Goal: Transaction & Acquisition: Purchase product/service

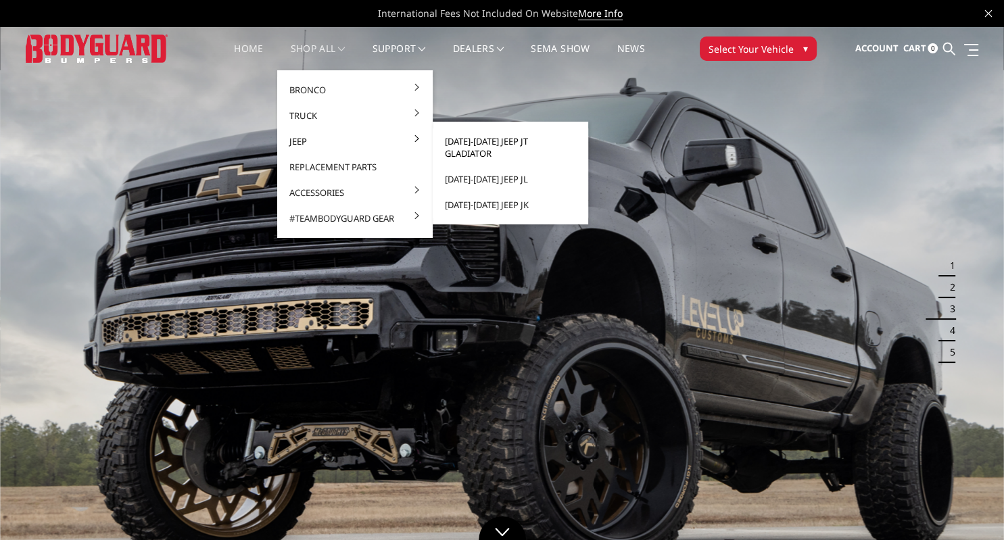
click at [537, 145] on link "[DATE]-[DATE] Jeep JT Gladiator" at bounding box center [510, 147] width 145 height 38
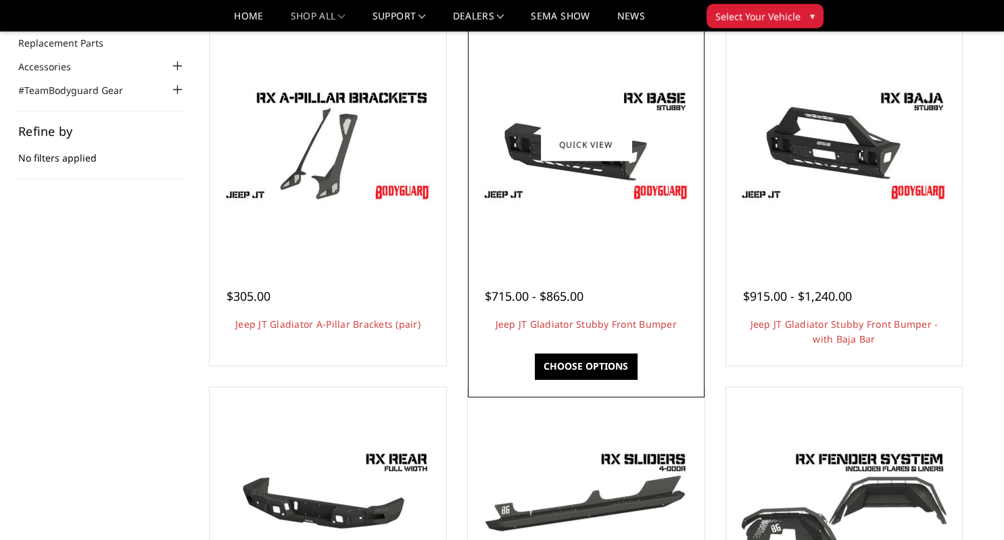
scroll to position [143, 0]
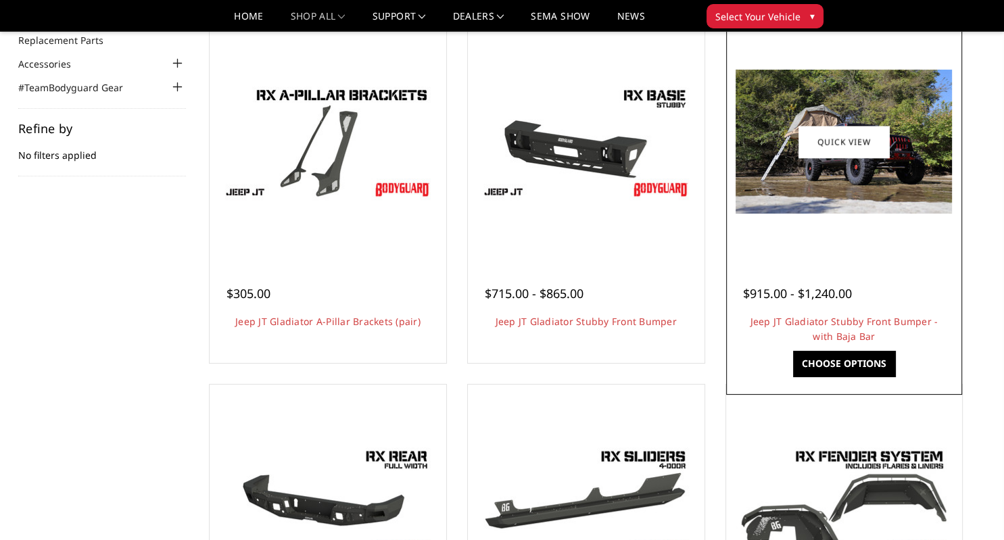
click at [850, 215] on div at bounding box center [844, 142] width 230 height 230
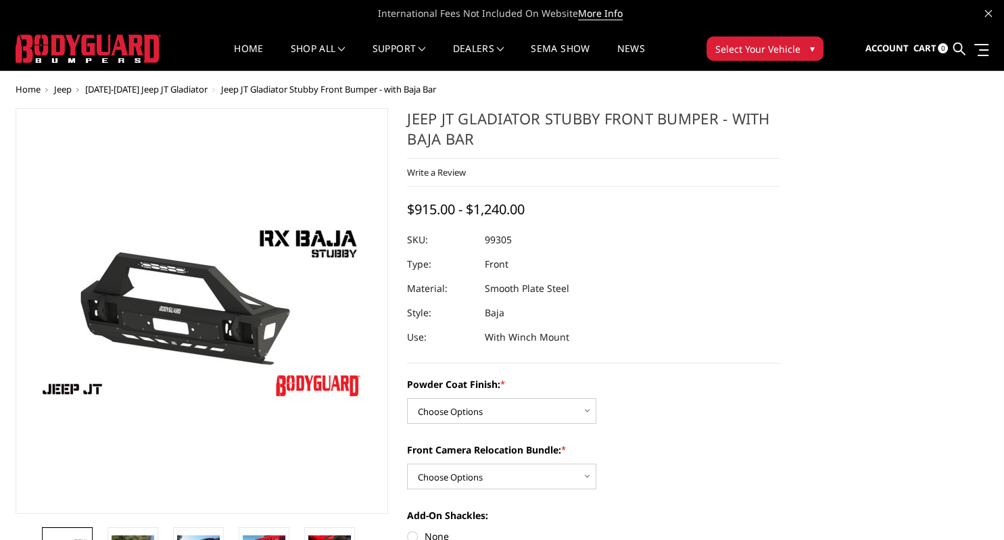
scroll to position [71, 0]
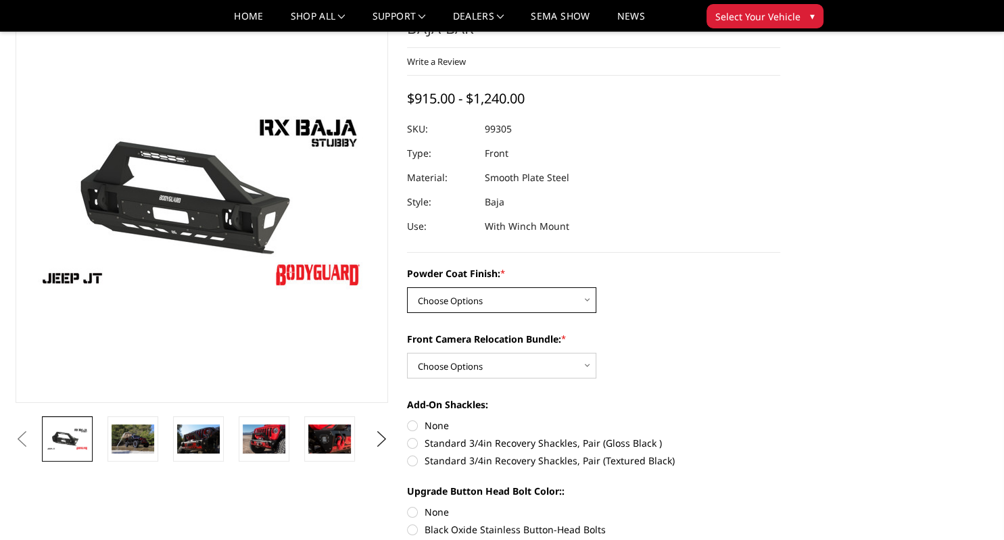
click at [407, 287] on select "Choose Options Bare Metal Textured Black Powder Coat" at bounding box center [501, 300] width 189 height 26
select select "4248"
click option "Textured Black Powder Coat" at bounding box center [0, 0] width 0 height 0
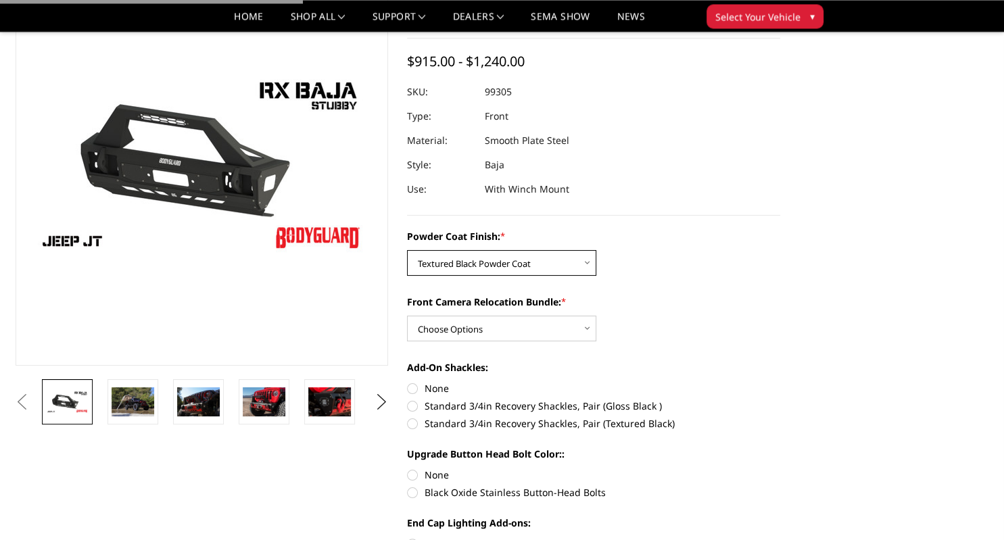
scroll to position [143, 0]
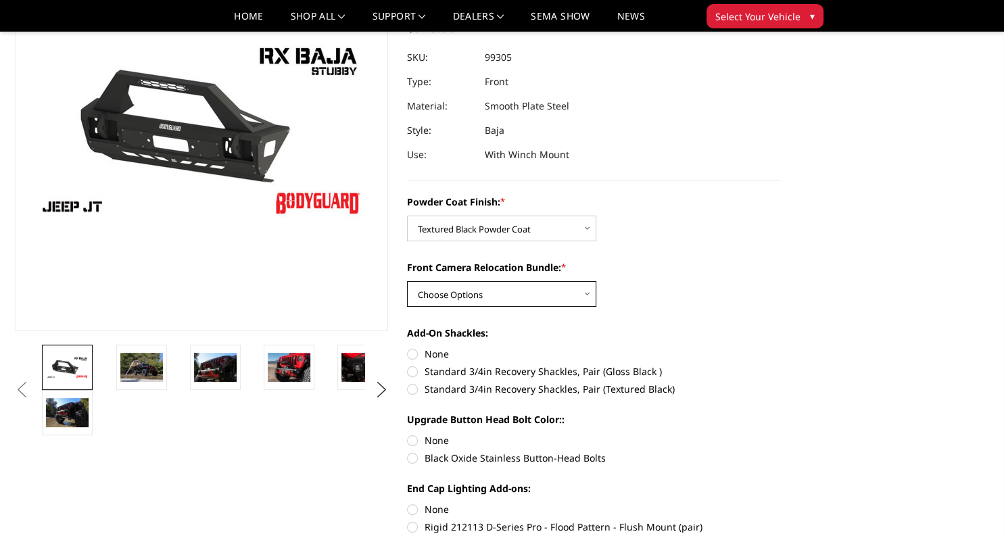
click at [407, 281] on select "Choose Options With Front Camera Relocation Bundle (Harness and Pod) Without Fr…" at bounding box center [501, 294] width 189 height 26
select select "4250"
click option "Without Front Camera Relocation Bundle" at bounding box center [0, 0] width 0 height 0
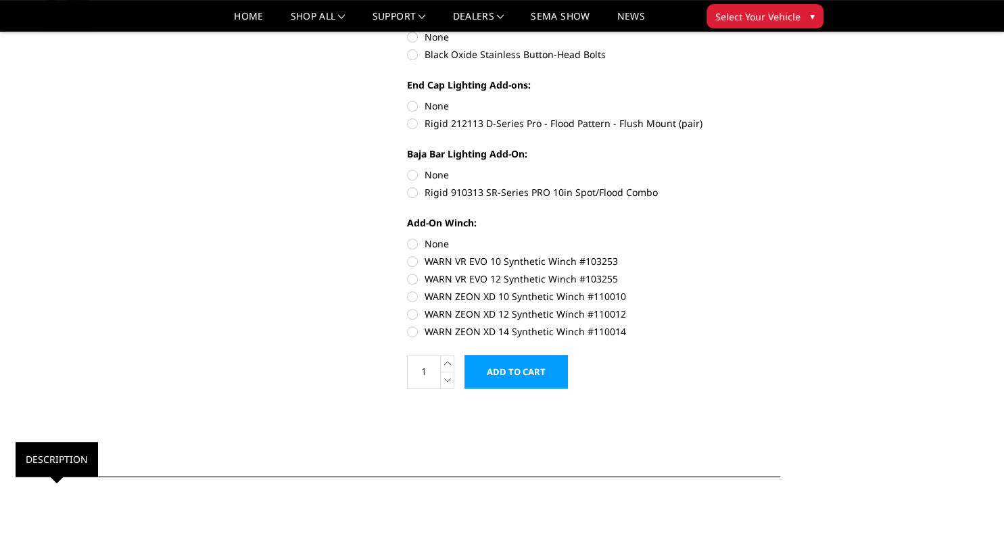
scroll to position [571, 0]
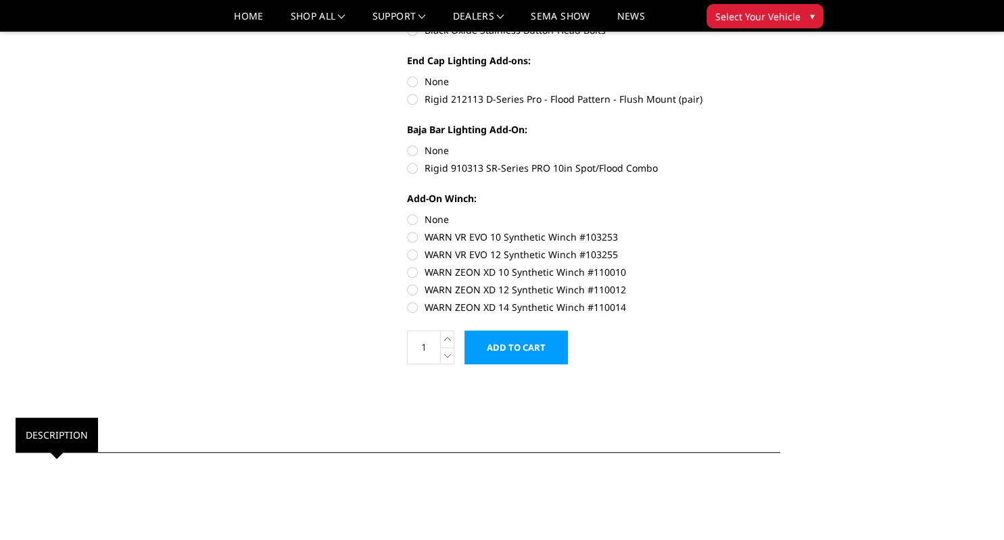
click at [534, 353] on input "Add to Cart" at bounding box center [515, 348] width 103 height 34
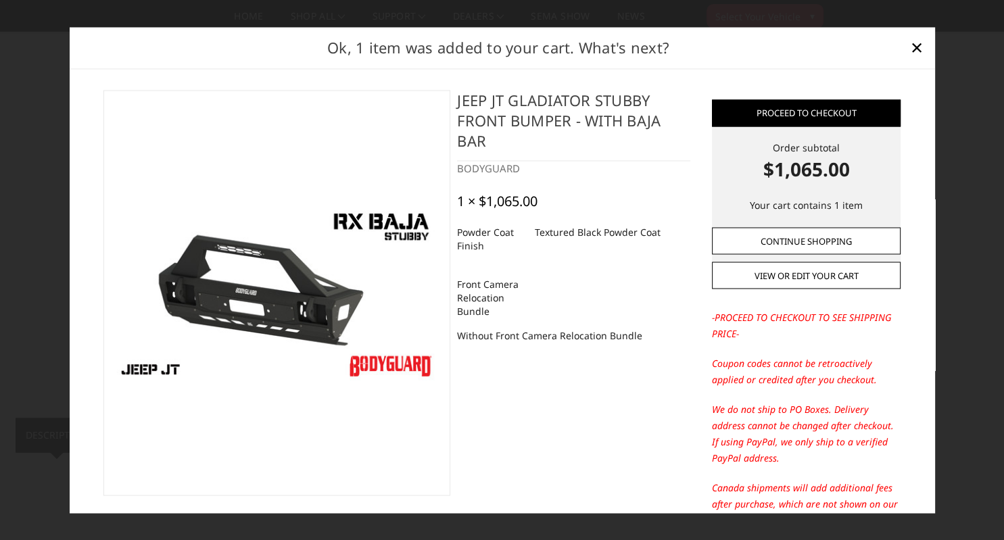
click at [823, 237] on link "Continue Shopping" at bounding box center [806, 240] width 189 height 27
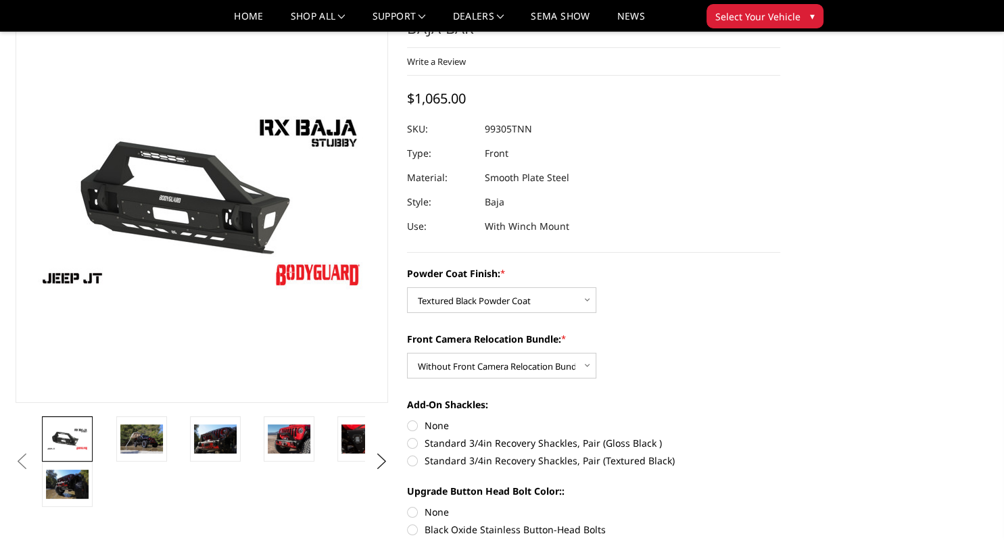
scroll to position [0, 0]
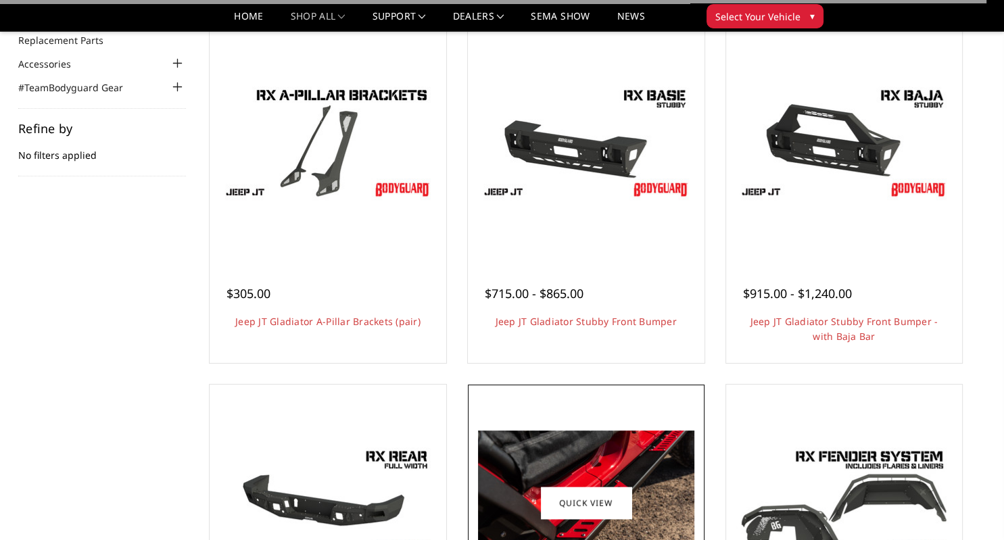
scroll to position [312, 0]
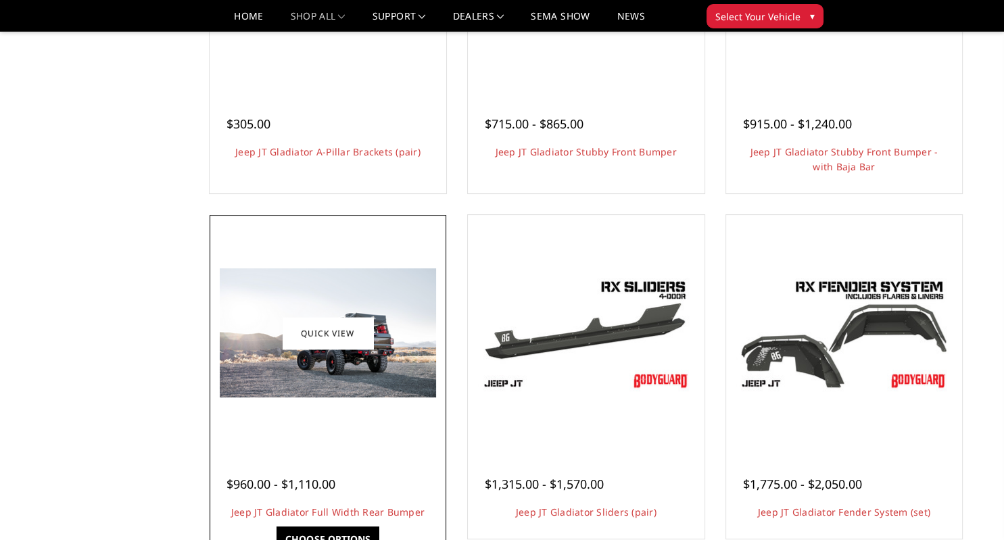
click at [304, 380] on img at bounding box center [328, 332] width 216 height 129
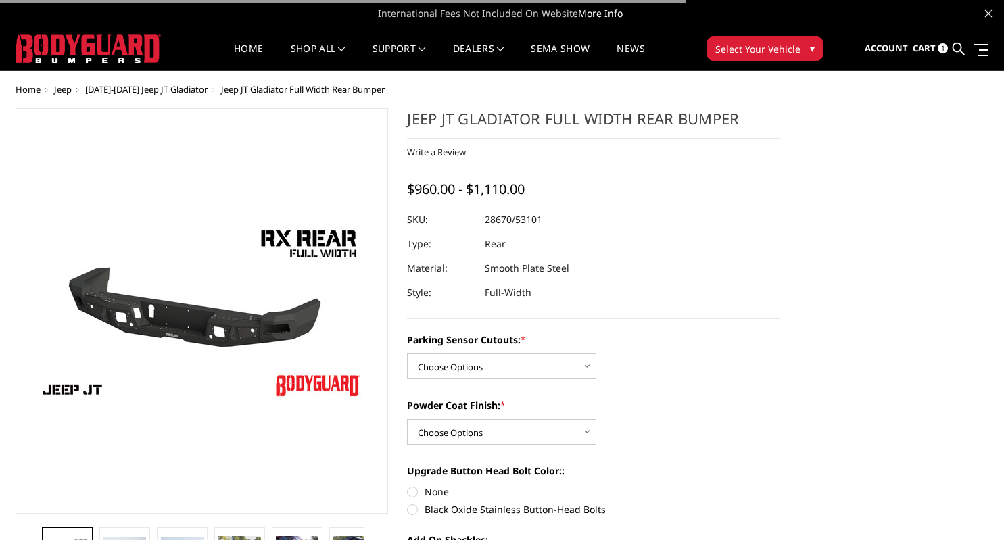
scroll to position [143, 0]
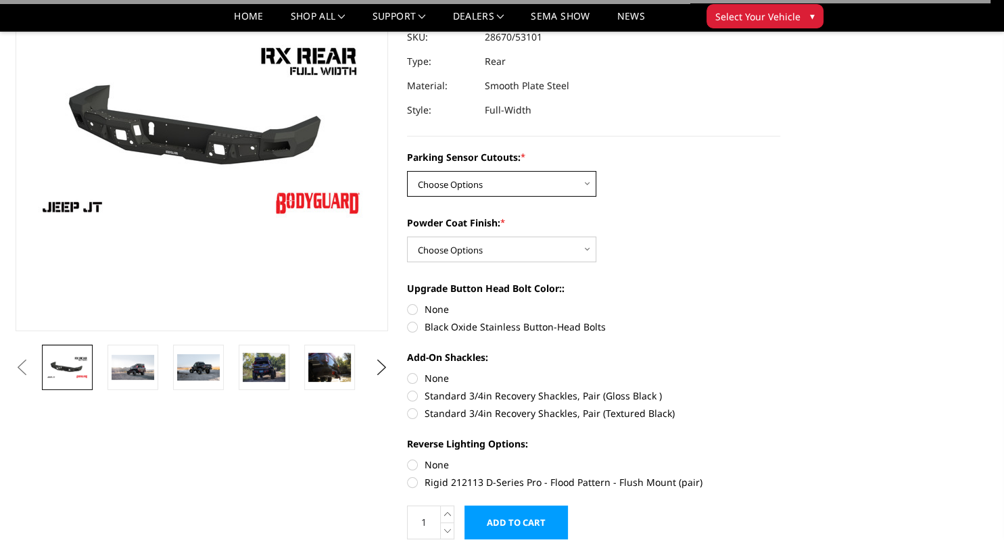
click at [407, 171] on select "Choose Options Yes - WITH Parking Sensor Cutouts No - WITHOUT Parking Sensor Cu…" at bounding box center [501, 184] width 189 height 26
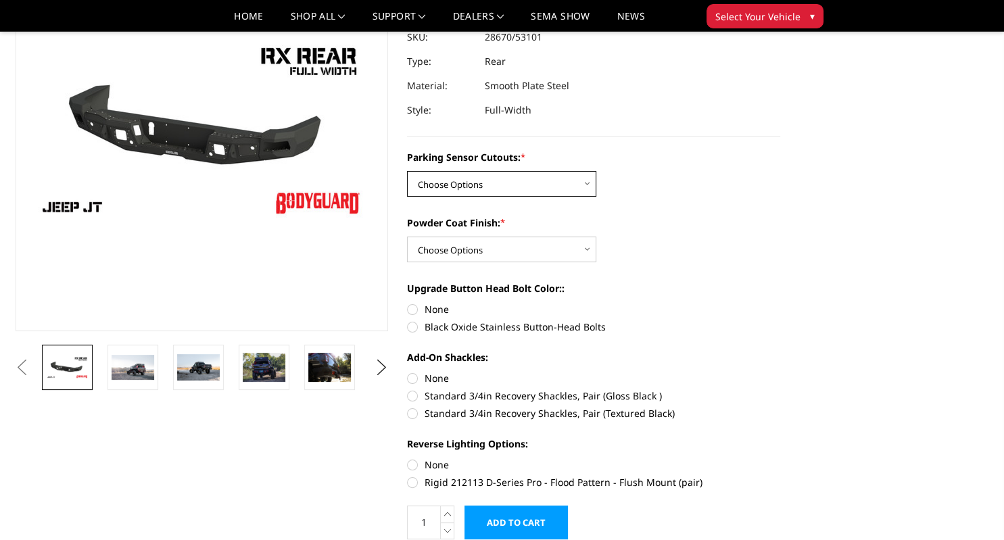
select select "4251"
click option "Yes - WITH Parking Sensor Cutouts" at bounding box center [0, 0] width 0 height 0
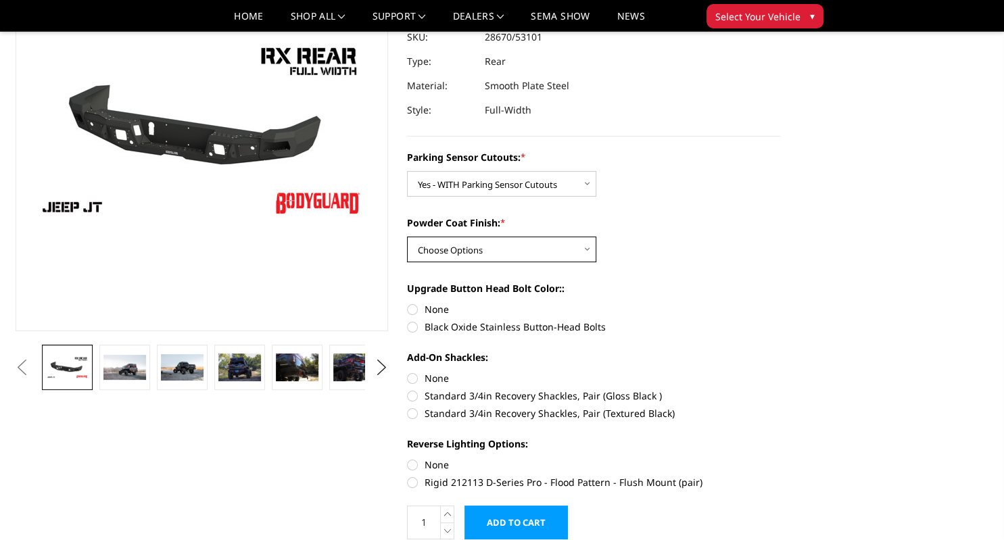
click at [407, 237] on select "Choose Options Bare Metal Textured Black Powder Coat" at bounding box center [501, 250] width 189 height 26
select select "4254"
click option "Textured Black Powder Coat" at bounding box center [0, 0] width 0 height 0
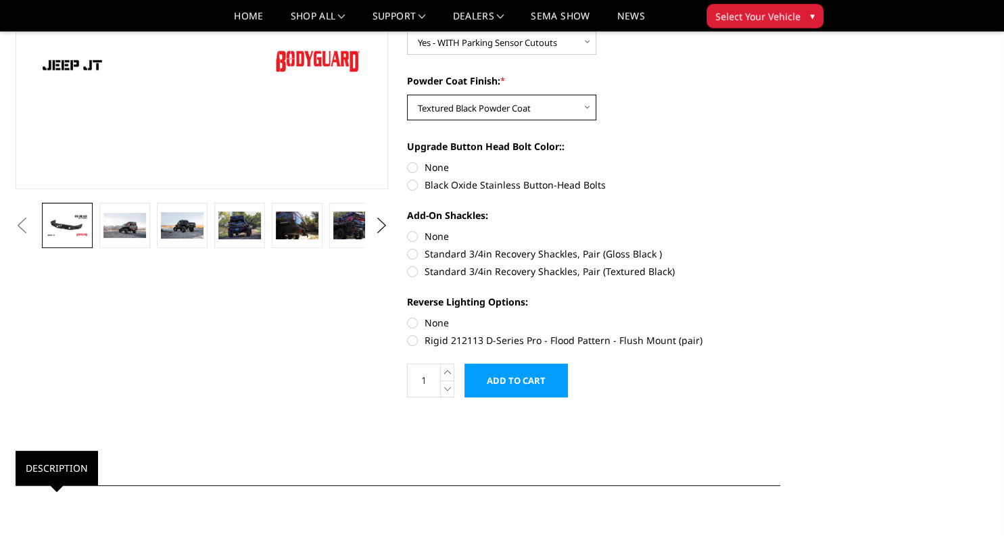
scroll to position [285, 0]
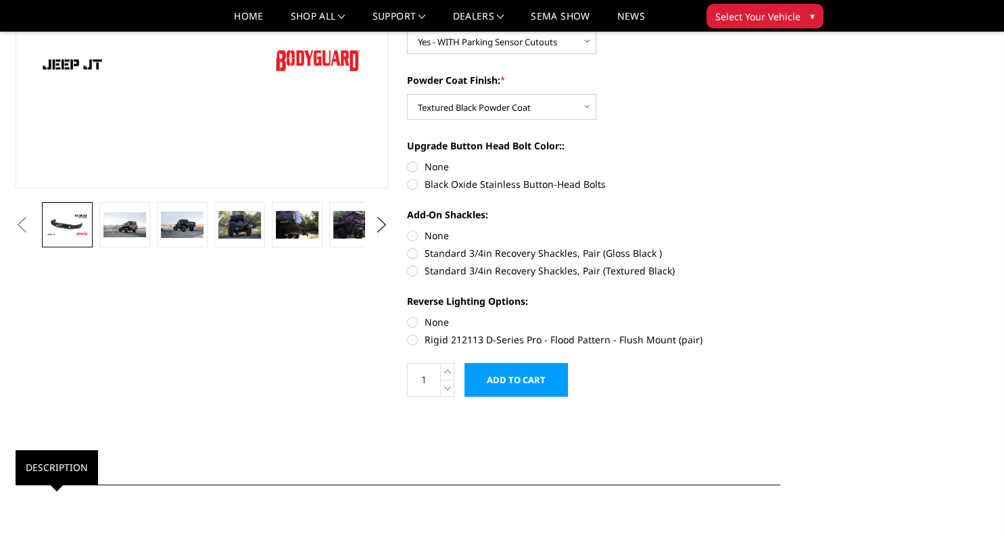
click at [414, 323] on label "None" at bounding box center [593, 322] width 373 height 14
click at [408, 316] on input "None" at bounding box center [407, 315] width 1 height 1
radio input "true"
click at [414, 235] on label "None" at bounding box center [593, 235] width 373 height 14
click at [408, 229] on input "None" at bounding box center [407, 228] width 1 height 1
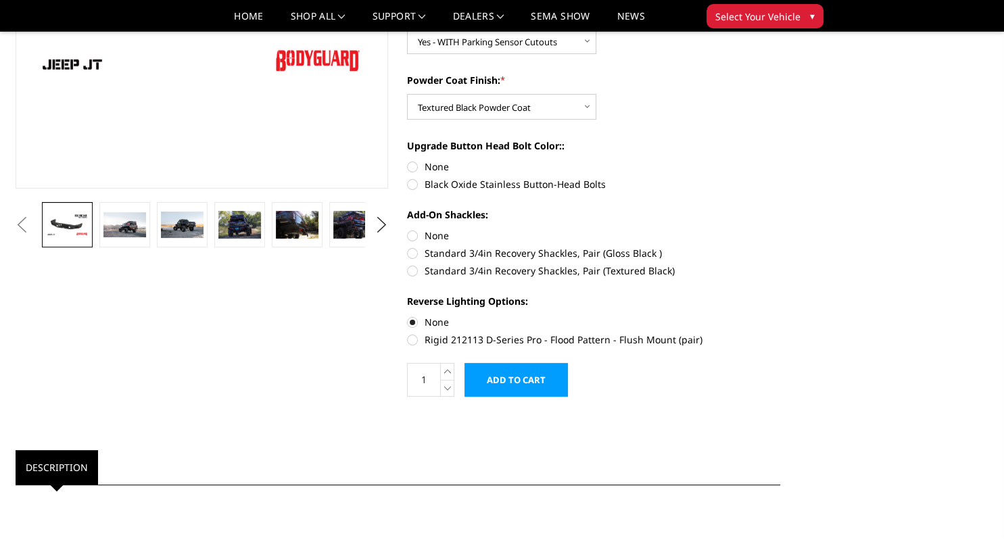
radio input "true"
click at [412, 166] on label "None" at bounding box center [593, 167] width 373 height 14
click at [408, 160] on input "None" at bounding box center [407, 160] width 1 height 1
radio input "true"
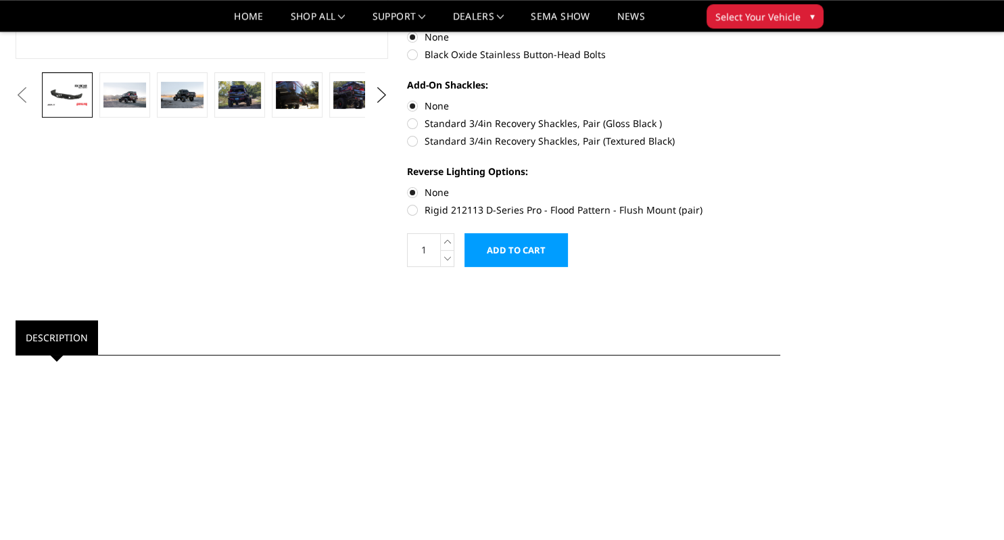
scroll to position [428, 0]
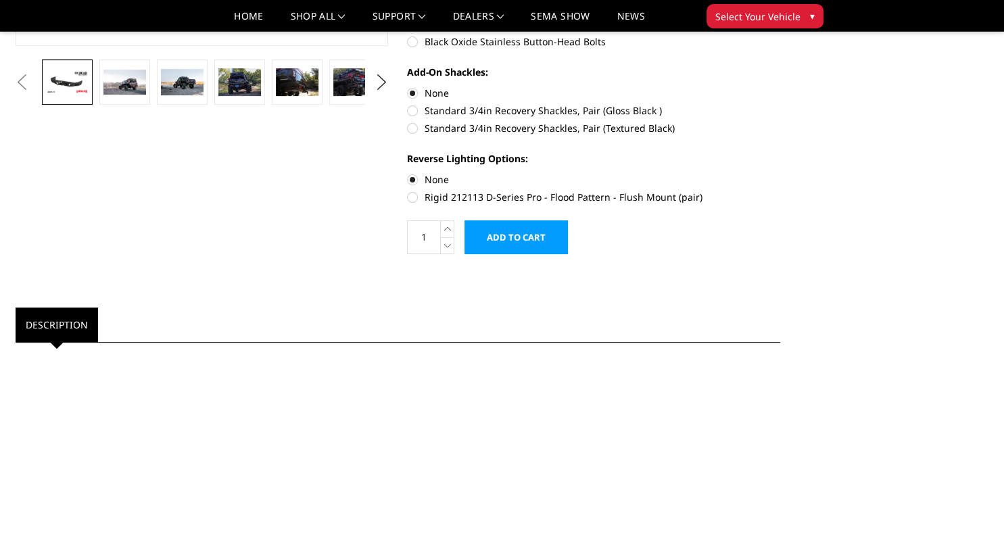
click at [511, 234] on input "Add to Cart" at bounding box center [515, 237] width 103 height 34
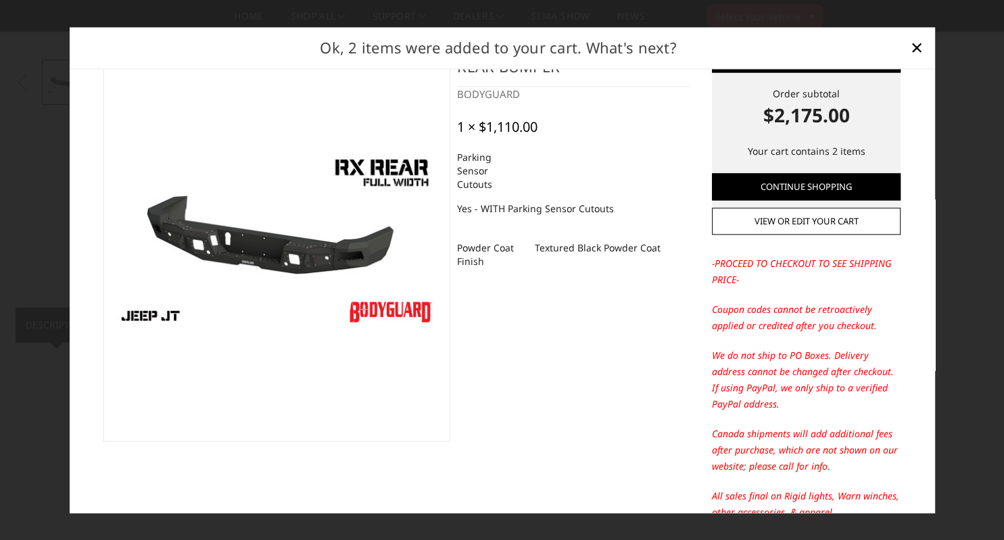
scroll to position [0, 0]
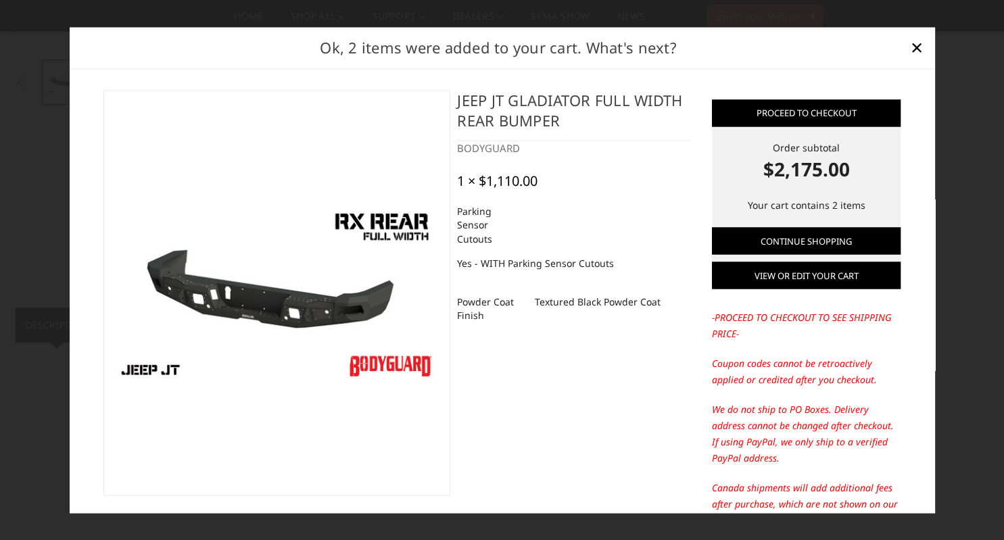
click at [826, 278] on link "View or edit your cart" at bounding box center [806, 275] width 189 height 27
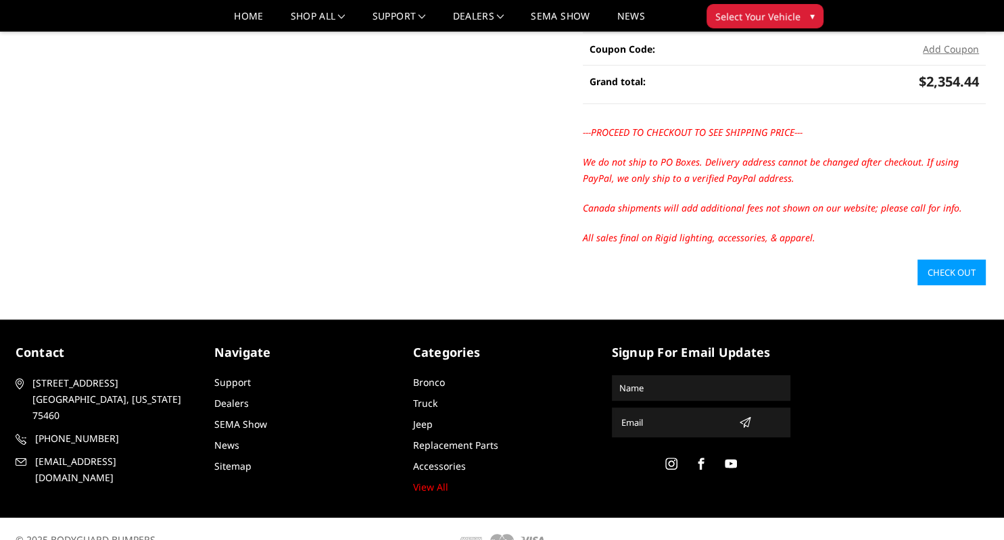
scroll to position [428, 0]
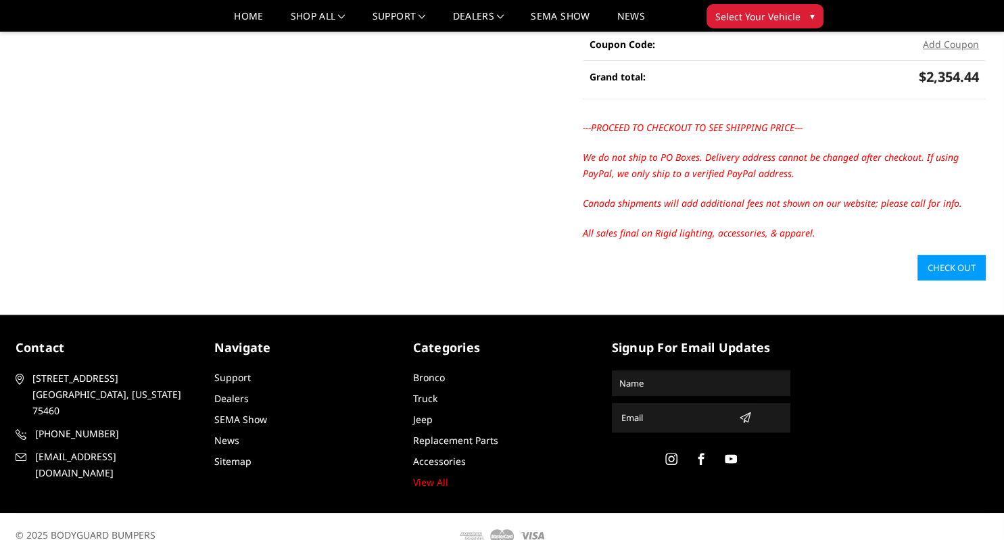
click at [966, 269] on link "Check out" at bounding box center [951, 268] width 68 height 26
